Goal: Task Accomplishment & Management: Manage account settings

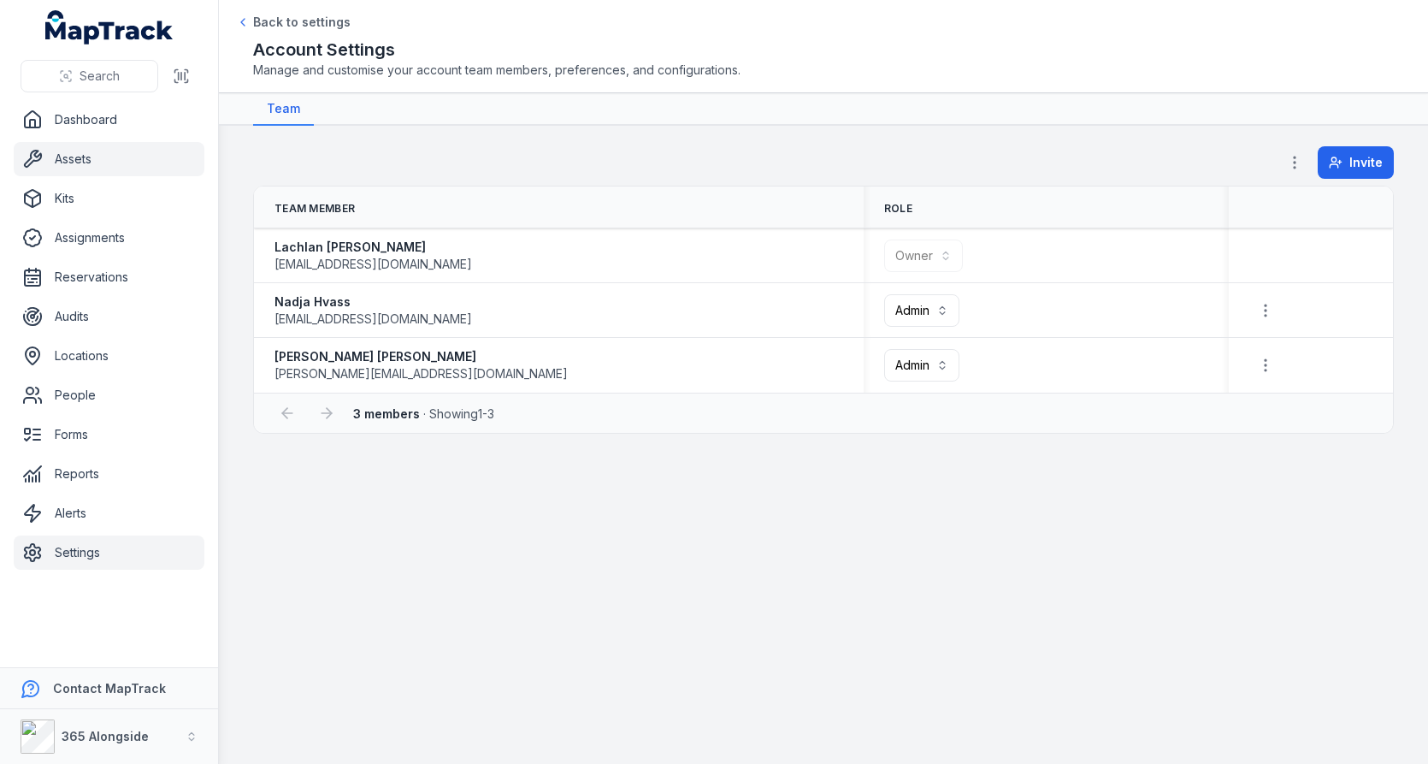
click at [144, 160] on link "Assets" at bounding box center [109, 159] width 191 height 34
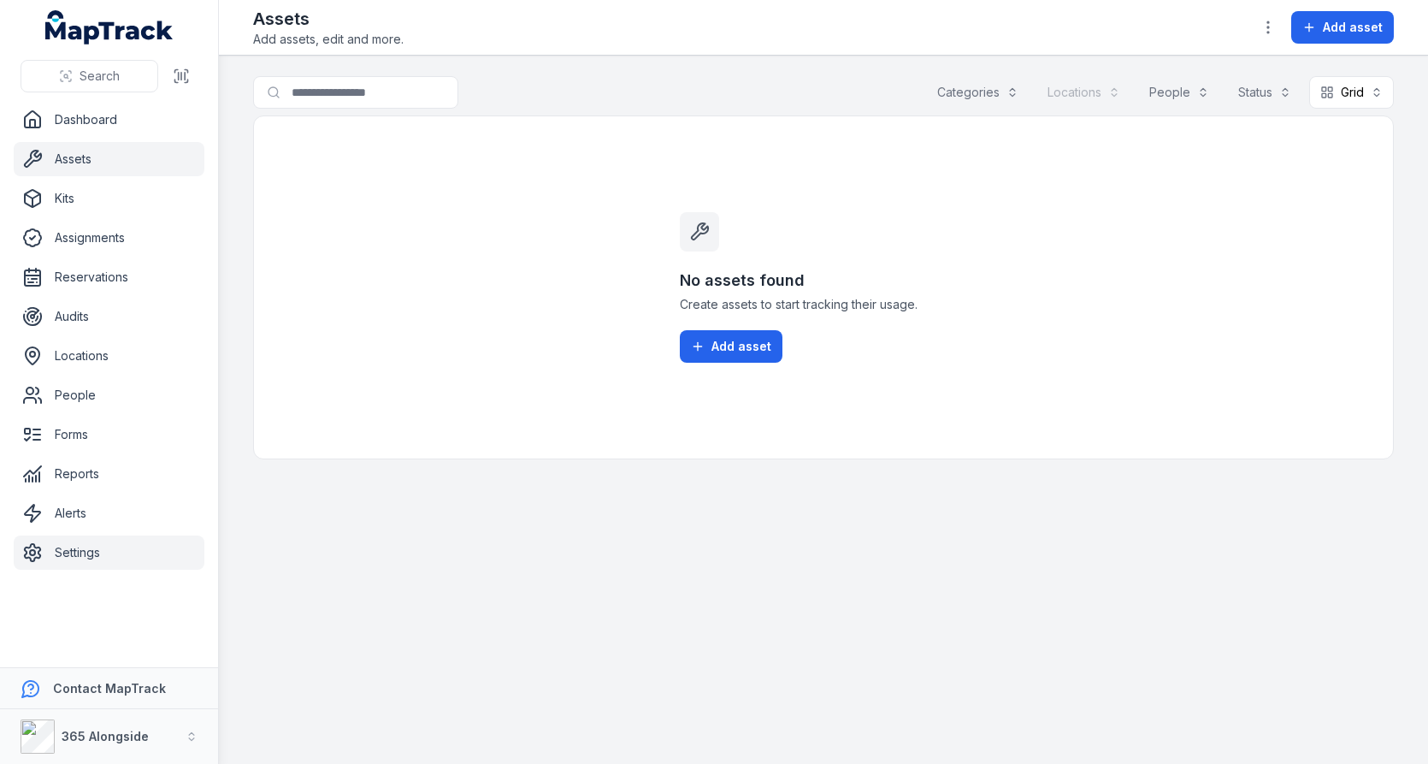
click at [147, 545] on link "Settings" at bounding box center [109, 552] width 191 height 34
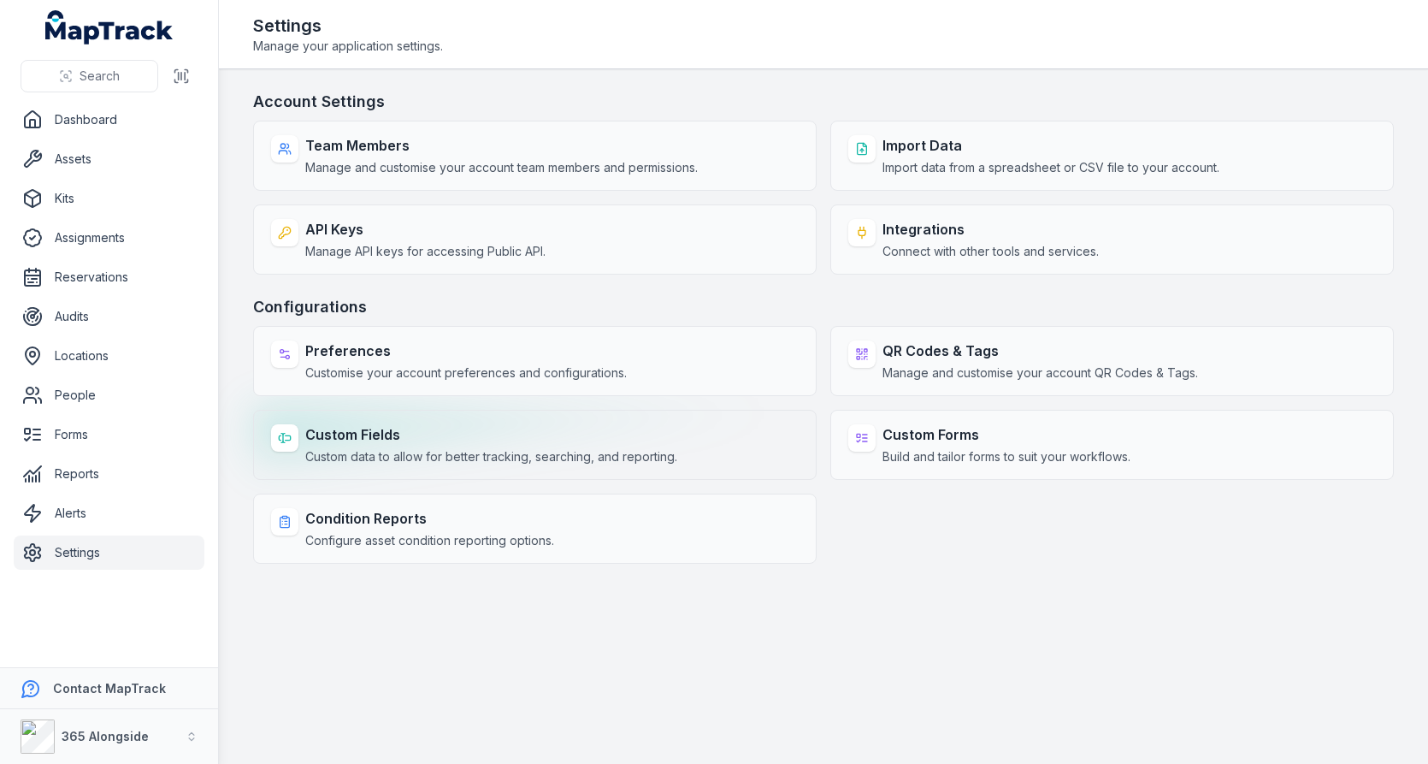
click at [454, 433] on strong "Custom Fields" at bounding box center [491, 434] width 372 height 21
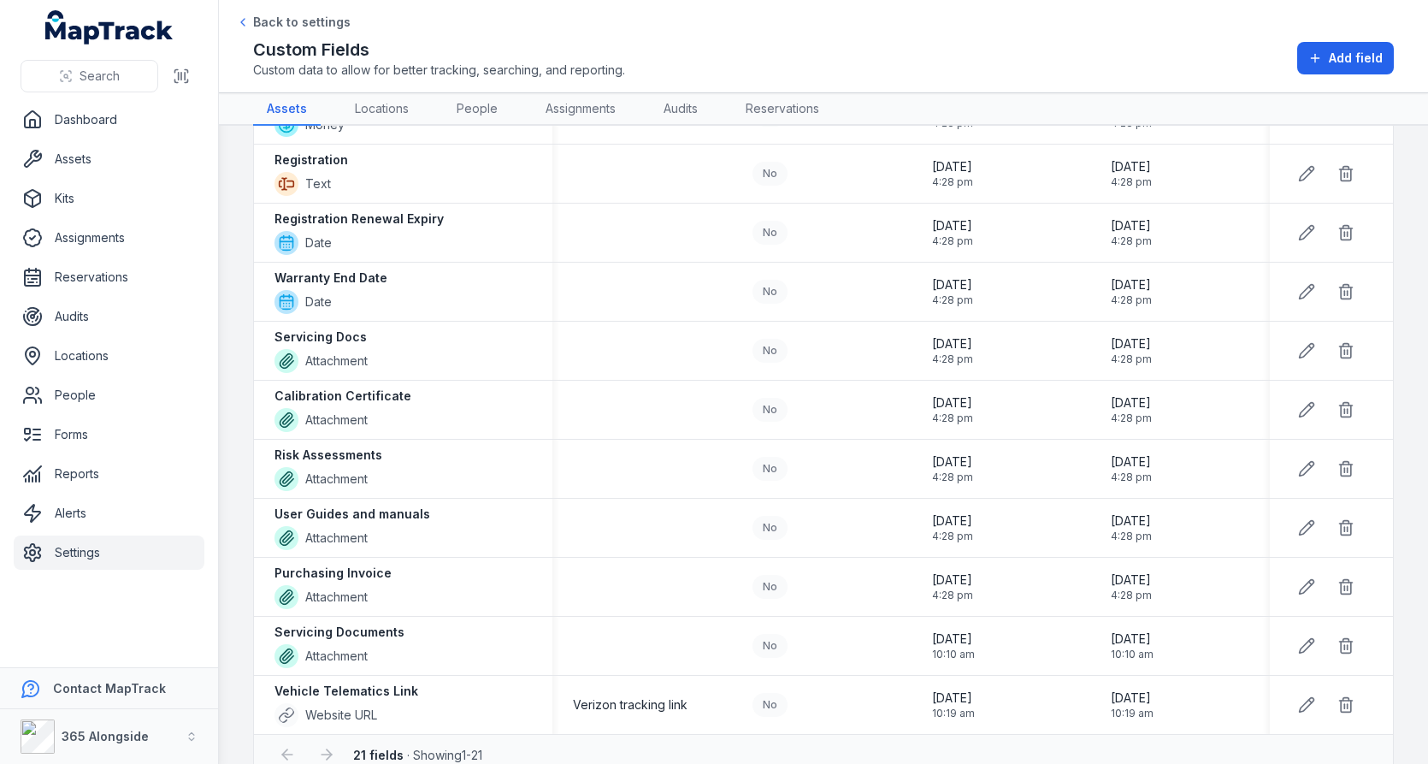
scroll to position [752, 0]
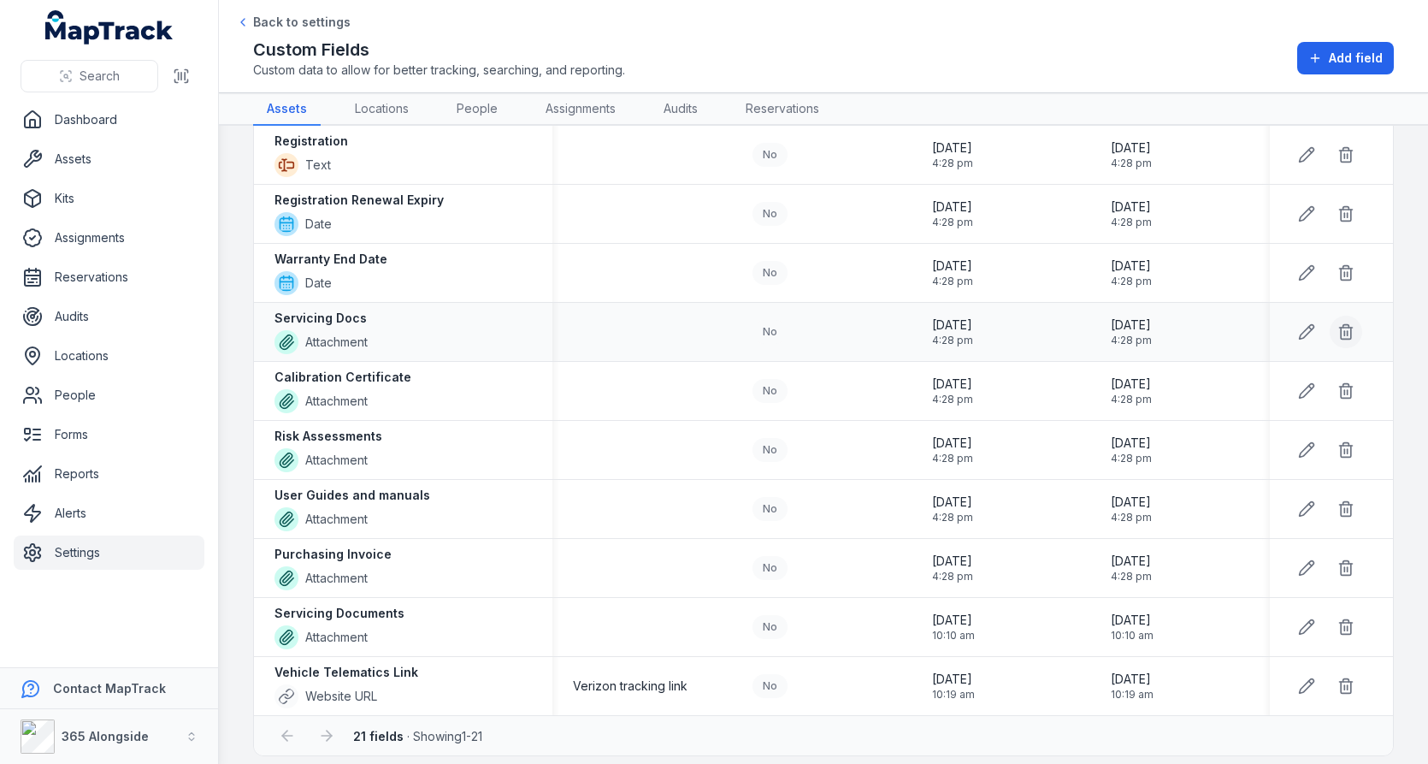
click at [1335, 316] on button at bounding box center [1346, 332] width 32 height 32
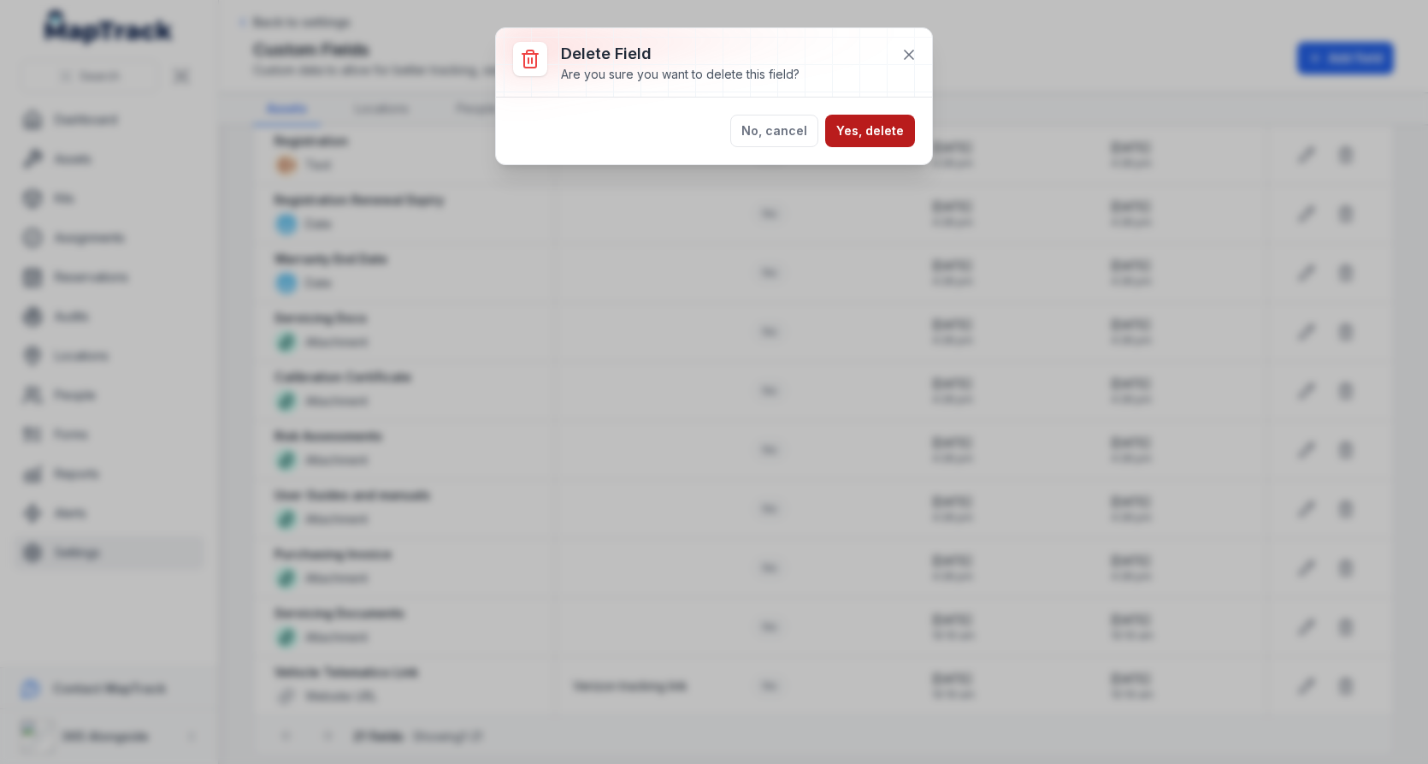
click at [882, 138] on button "Yes, delete" at bounding box center [870, 131] width 90 height 32
